Goal: Task Accomplishment & Management: Manage account settings

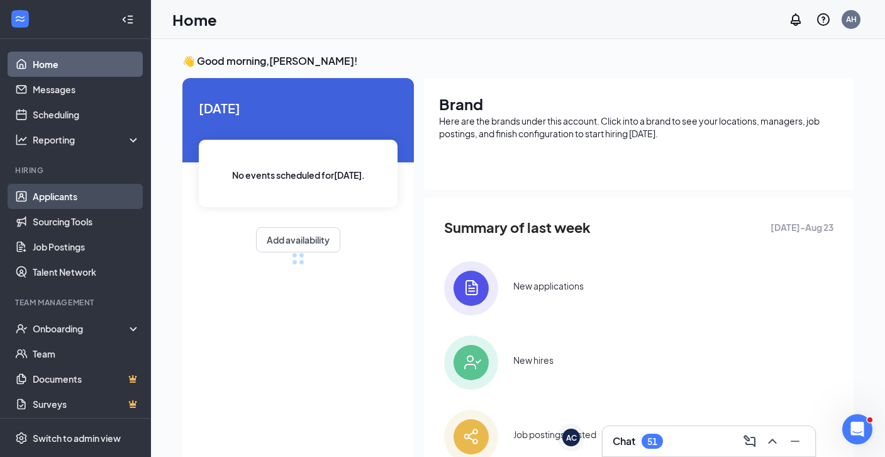
click at [60, 198] on link "Applicants" at bounding box center [87, 196] width 108 height 25
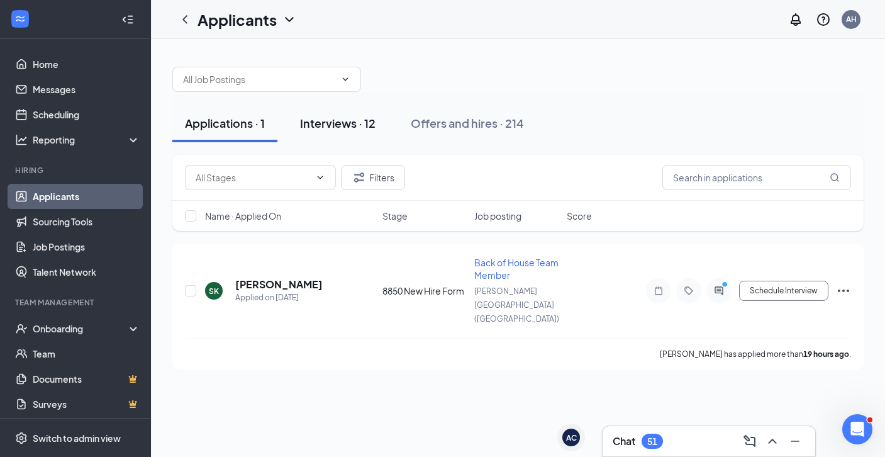
click at [354, 118] on div "Interviews · 12" at bounding box center [338, 123] width 76 height 16
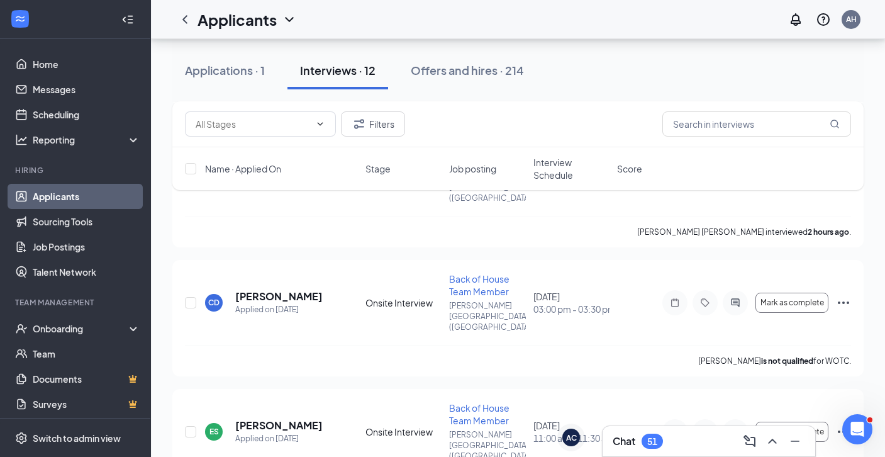
scroll to position [444, 0]
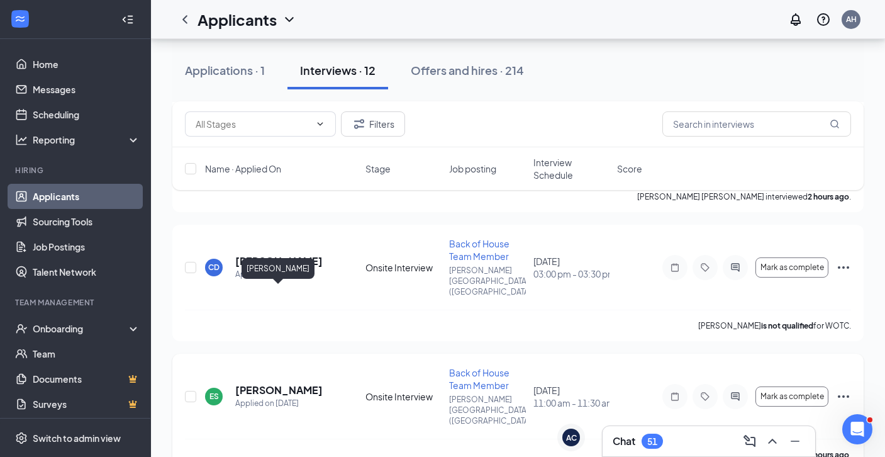
click at [286, 383] on h5 "[PERSON_NAME]" at bounding box center [278, 390] width 87 height 14
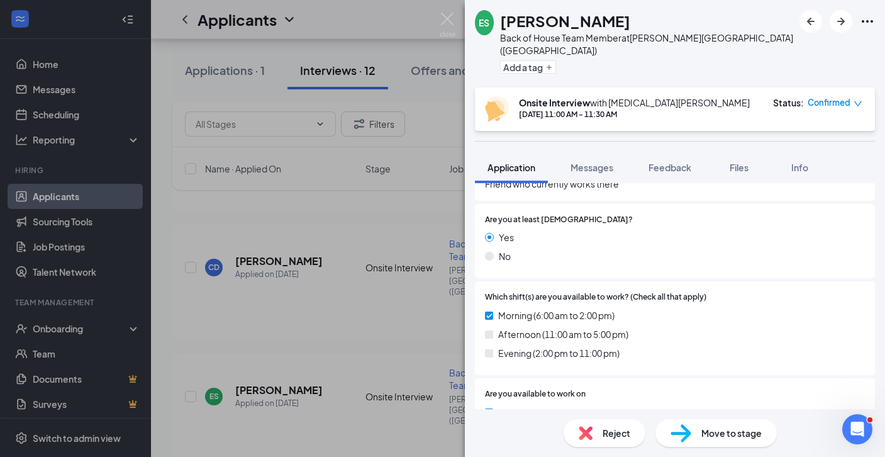
scroll to position [485, 0]
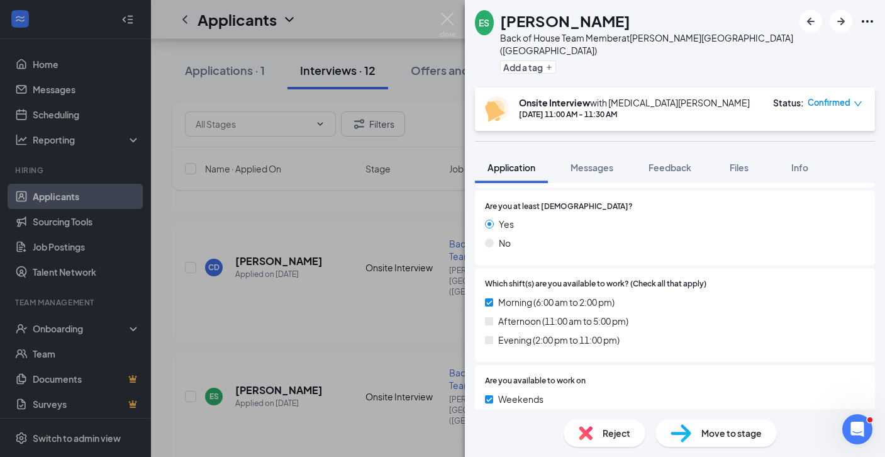
click at [247, 400] on div "ES [PERSON_NAME] Back of House Team Member at [PERSON_NAME][GEOGRAPHIC_DATA] ([…" at bounding box center [442, 228] width 885 height 457
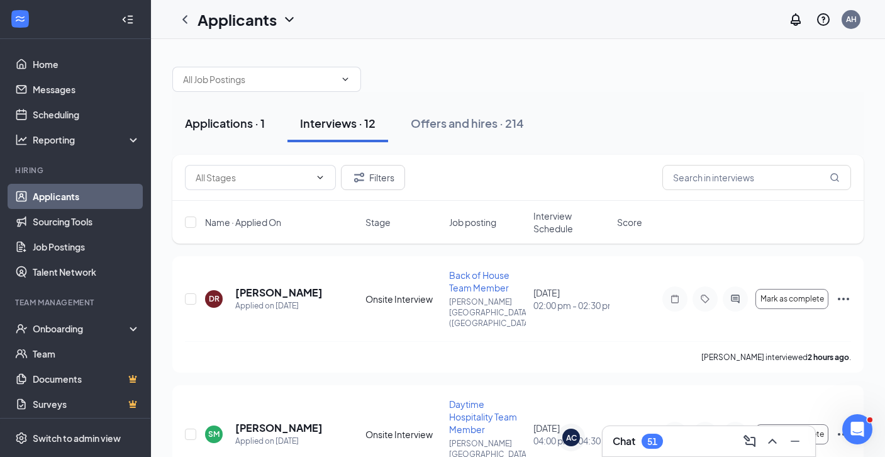
click at [228, 137] on button "Applications · 1" at bounding box center [224, 123] width 105 height 38
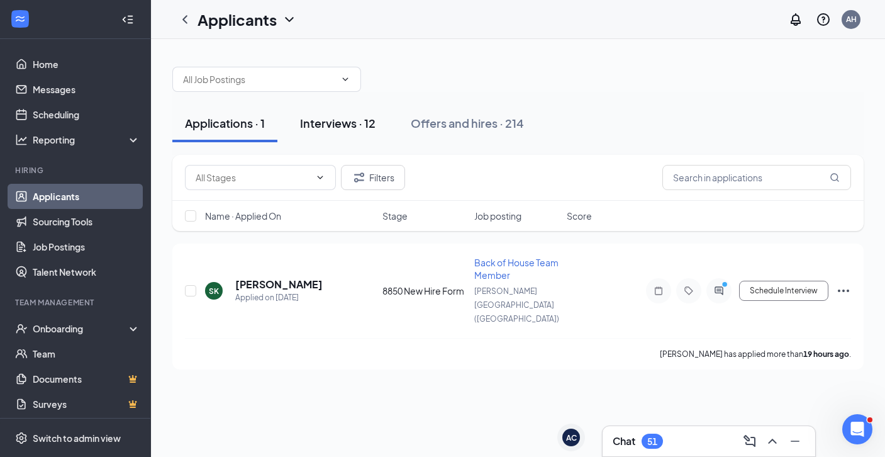
click at [342, 121] on div "Interviews · 12" at bounding box center [338, 123] width 76 height 16
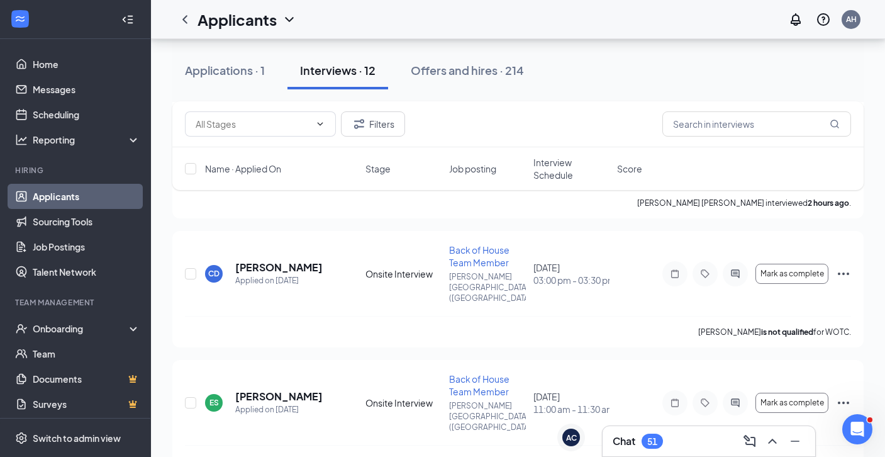
scroll to position [445, 0]
